Goal: Use online tool/utility: Use online tool/utility

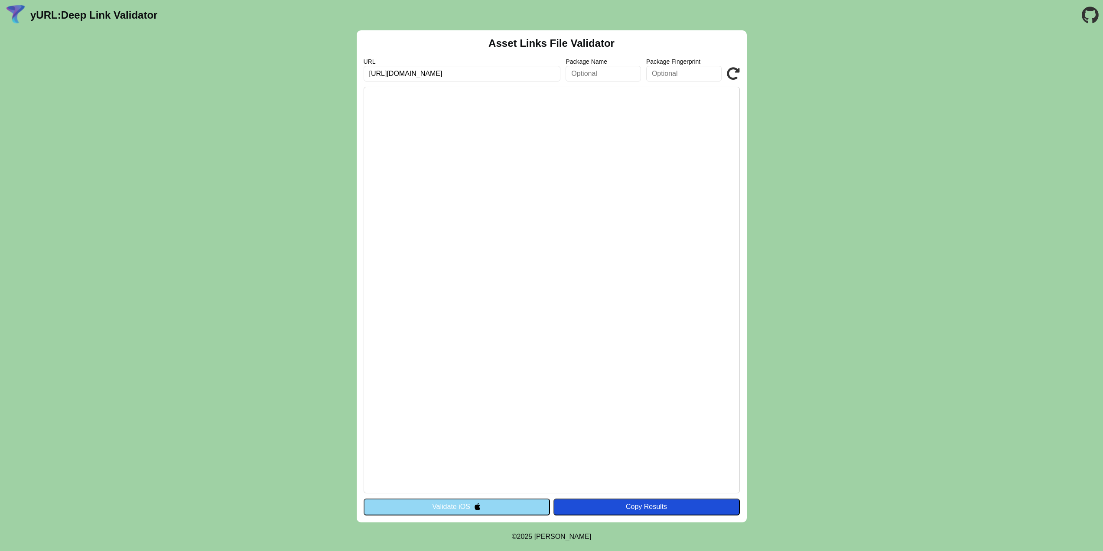
scroll to position [0, 3]
type input "[URL][DOMAIN_NAME]"
click at [464, 507] on button "Validate iOS" at bounding box center [457, 506] width 186 height 16
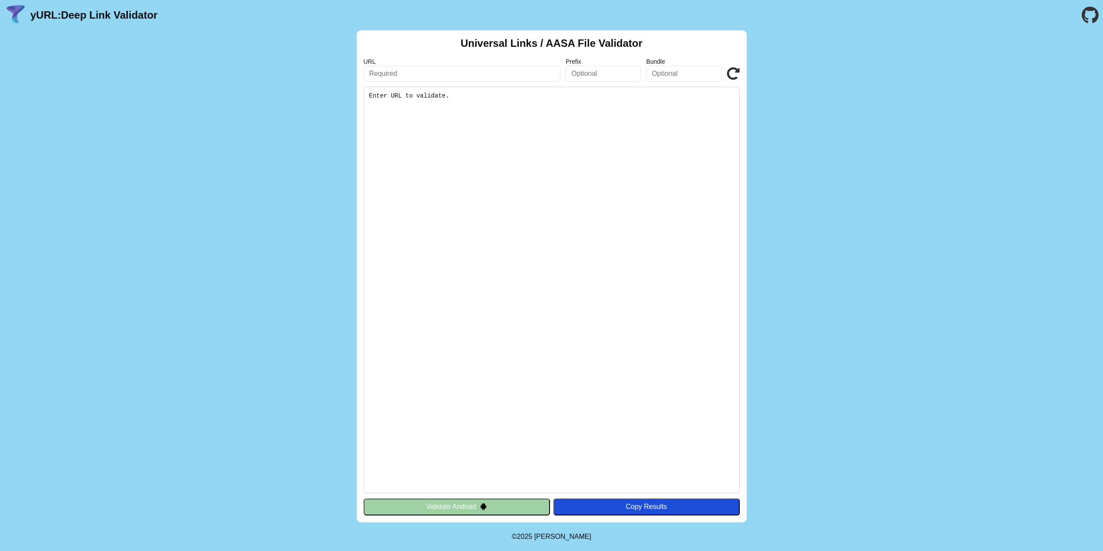
click at [438, 77] on input "text" at bounding box center [462, 74] width 197 height 16
paste input "[URL][DOMAIN_NAME]"
type input "[URL][DOMAIN_NAME]"
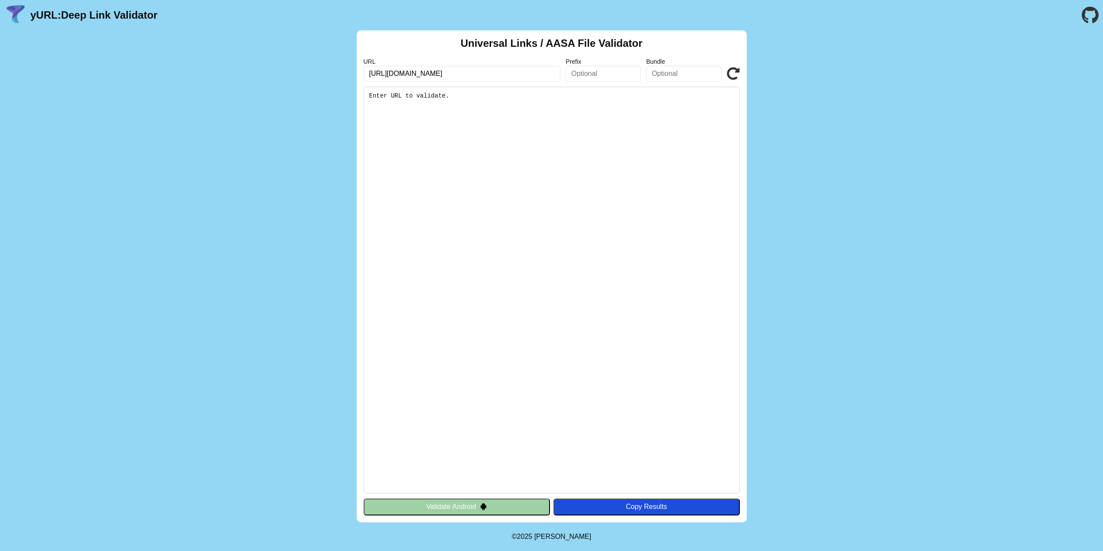
click at [467, 508] on button "Validate Android" at bounding box center [457, 506] width 186 height 16
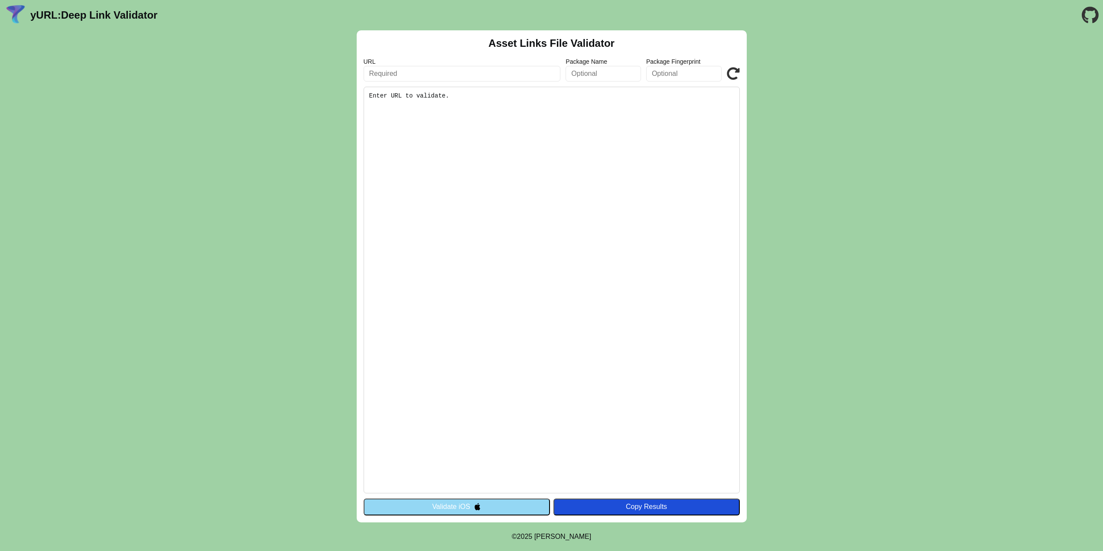
click at [457, 76] on input "text" at bounding box center [462, 74] width 197 height 16
paste input "[URL][DOMAIN_NAME]"
type input "[URL][DOMAIN_NAME]"
click button "Validate" at bounding box center [0, 0] width 0 height 0
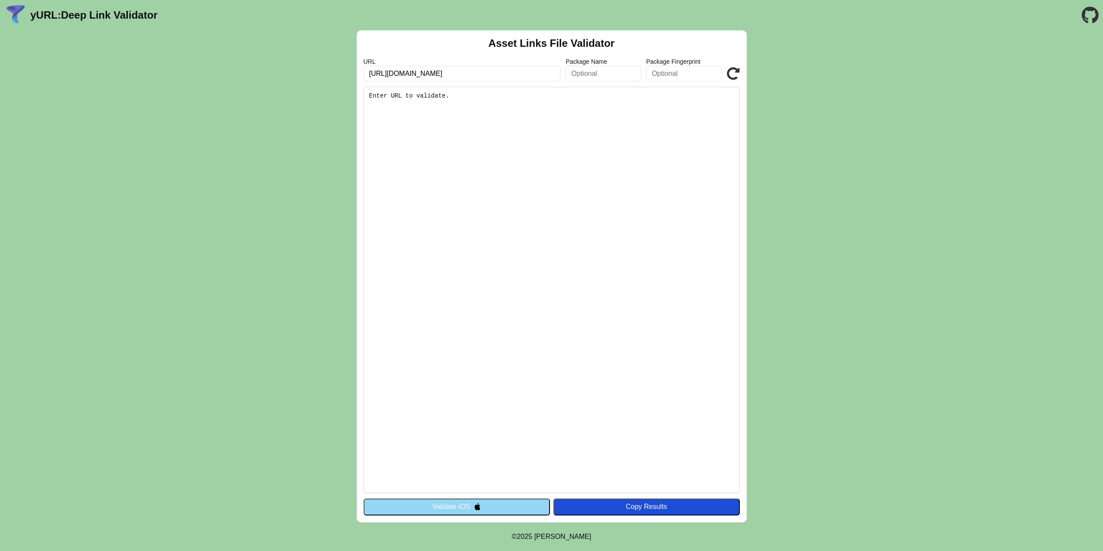
scroll to position [0, 0]
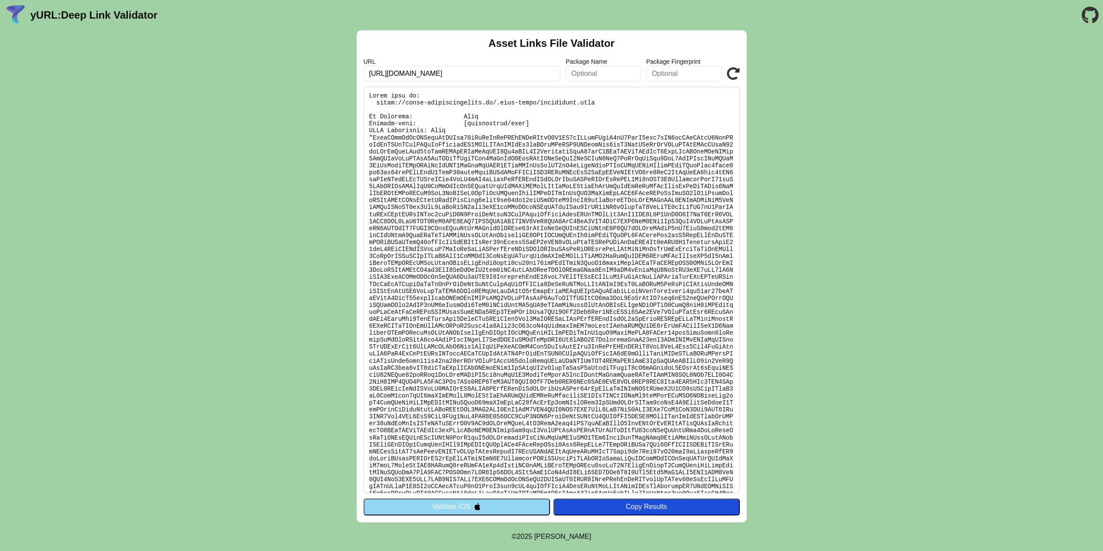
click at [466, 506] on button "Validate iOS" at bounding box center [457, 506] width 186 height 16
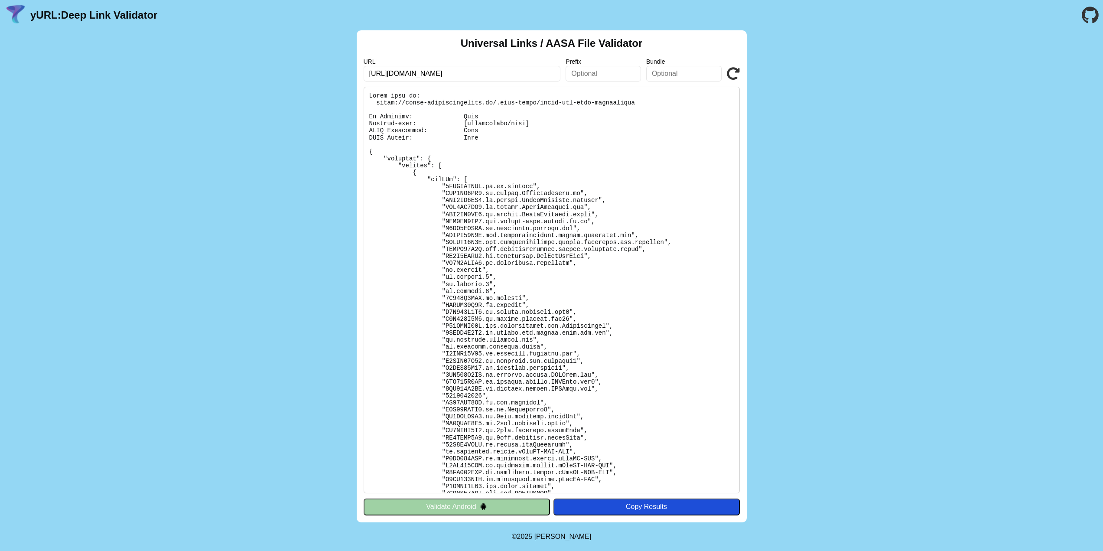
scroll to position [0, 3]
drag, startPoint x: 472, startPoint y: 77, endPoint x: 561, endPoint y: 75, distance: 88.8
click at [561, 75] on div "URL [URL][DOMAIN_NAME] Prefix Bundle Validate" at bounding box center [552, 69] width 376 height 23
type input "[URL][DOMAIN_NAME]"
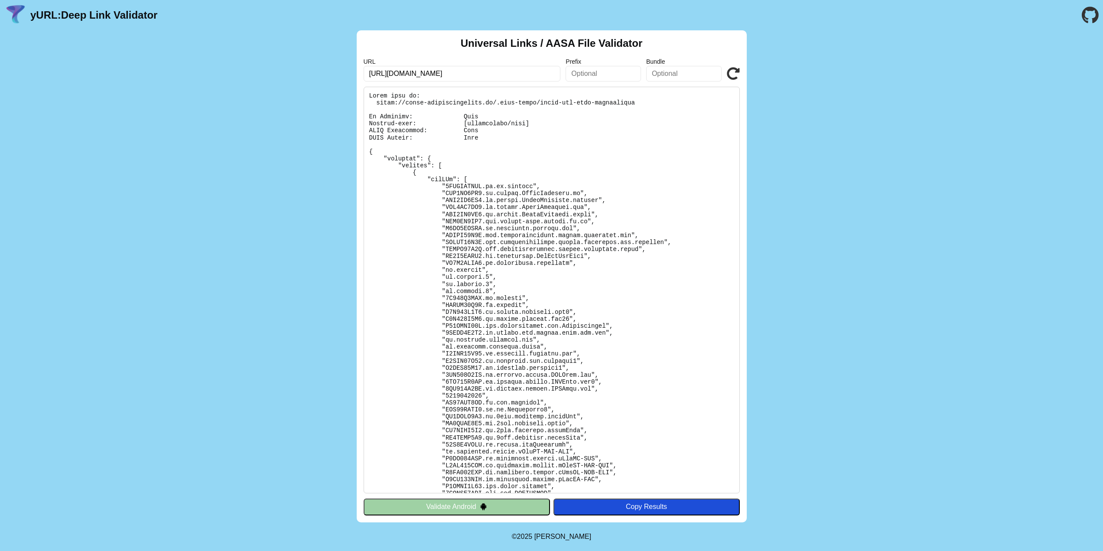
click at [483, 506] on img at bounding box center [483, 506] width 7 height 7
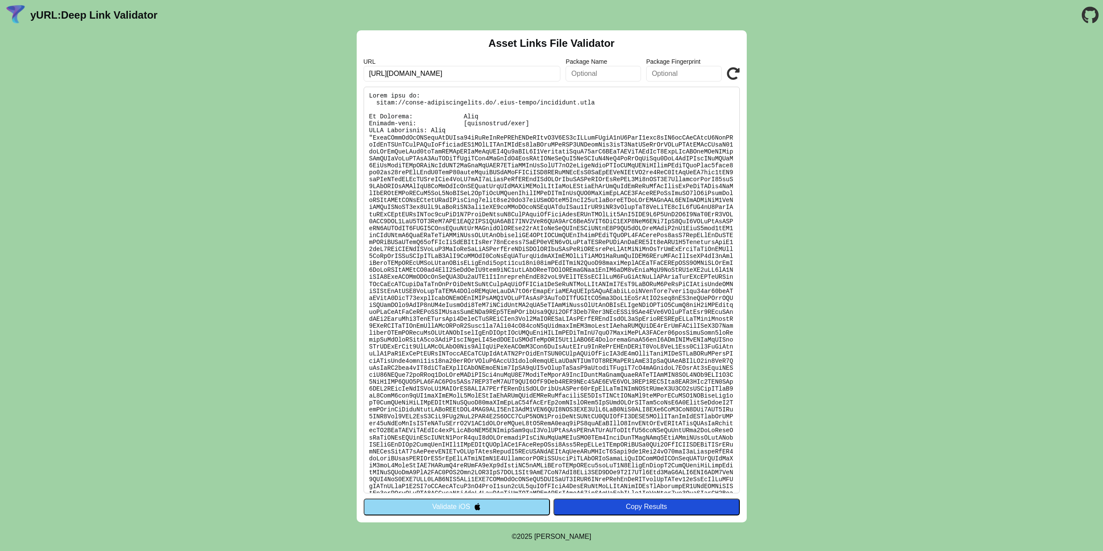
scroll to position [0, 3]
drag, startPoint x: 513, startPoint y: 75, endPoint x: 624, endPoint y: 67, distance: 112.1
click at [624, 67] on div "URL https://teszt-azonnalifizetes.hu/.well-known/assetlinks.json Package Name P…" at bounding box center [552, 69] width 376 height 23
